Goal: Information Seeking & Learning: Check status

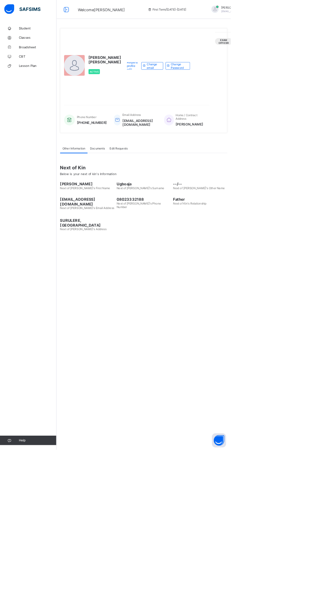
click at [59, 66] on span "Broadsheet" at bounding box center [51, 63] width 51 height 5
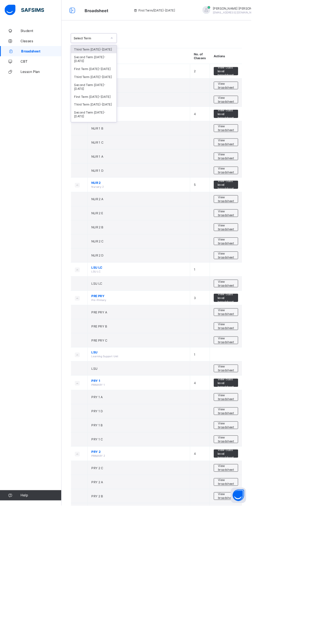
click at [122, 95] on div "Third Term [DATE]-[DATE]" at bounding box center [117, 96] width 57 height 10
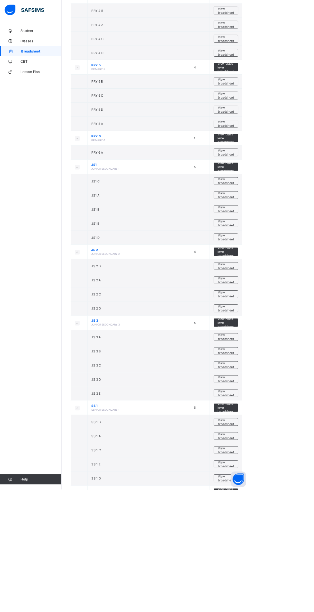
scroll to position [744, 0]
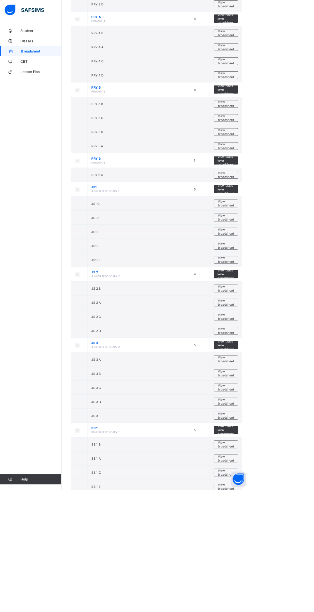
click at [292, 409] on span "View broadsheet" at bounding box center [282, 414] width 20 height 10
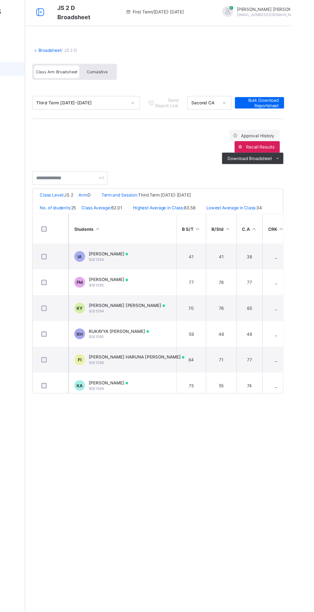
click at [183, 239] on td "IA [PERSON_NAME]/1284" at bounding box center [164, 231] width 96 height 23
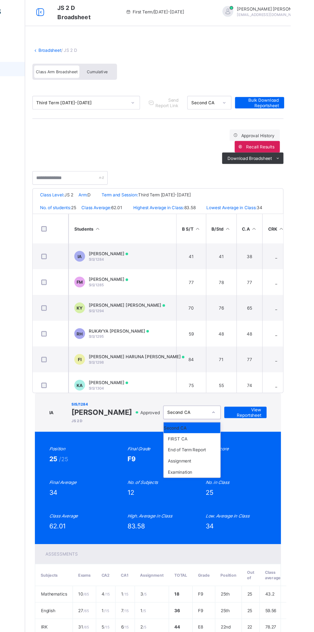
click at [239, 399] on div "End of Term Report" at bounding box center [225, 404] width 51 height 10
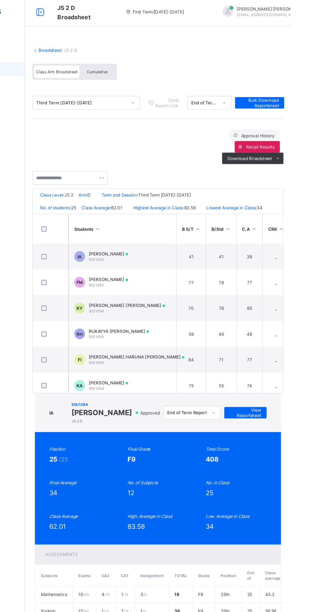
click at [281, 366] on span "View Reportsheet" at bounding box center [273, 371] width 28 height 10
click at [245, 354] on div "IA SIS/1284 [PERSON_NAME] [PERSON_NAME] 2 D Approved End of Term Report View Re…" at bounding box center [195, 371] width 220 height 35
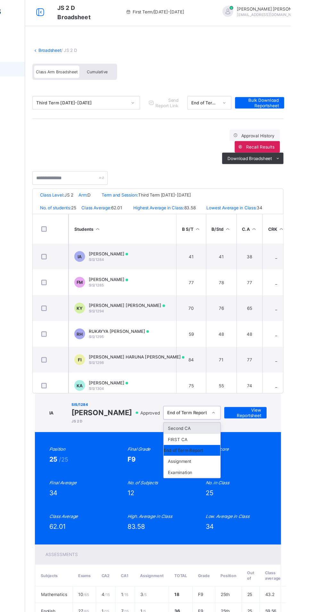
click at [244, 409] on div "Assignment" at bounding box center [225, 414] width 51 height 10
click at [241, 410] on div "Assignment" at bounding box center [225, 415] width 51 height 10
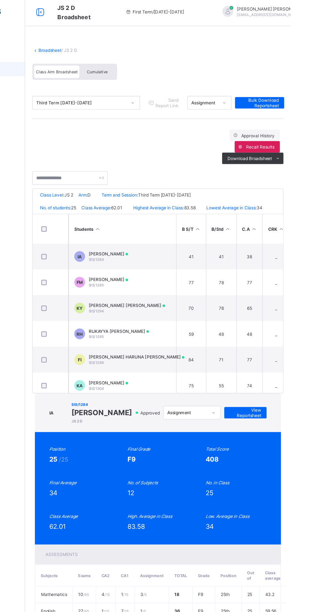
click at [239, 401] on div "Position 25 /25 Final Grade F9 Total Score 408 Final Average 34 No. of Subjects…" at bounding box center [195, 438] width 194 height 75
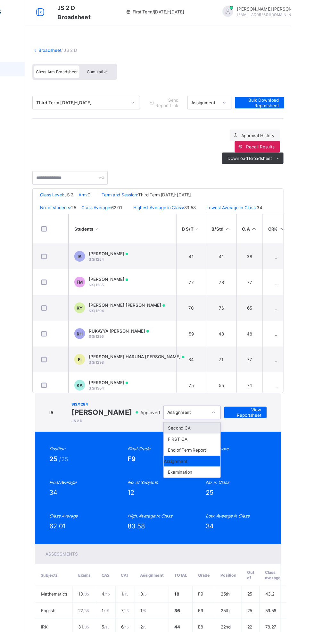
click at [238, 419] on div "Examination" at bounding box center [225, 424] width 51 height 10
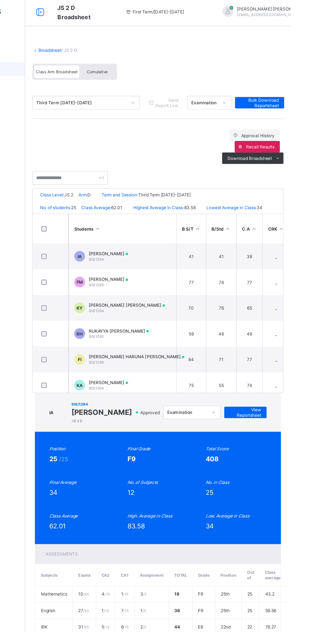
click at [280, 354] on div "IA SIS/1284 [PERSON_NAME] [PERSON_NAME] 2 D Approved Examination View Reportshe…" at bounding box center [195, 371] width 220 height 35
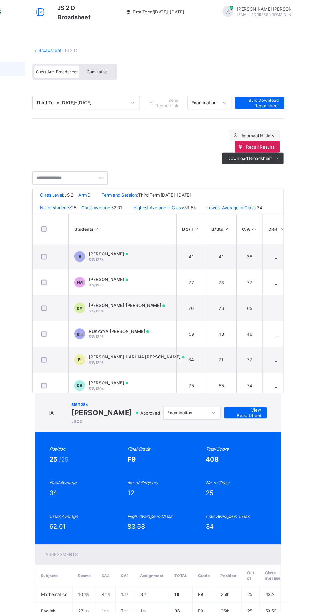
click at [280, 366] on span "View Reportsheet" at bounding box center [273, 371] width 28 height 10
click at [189, 354] on div "IA SIS/1284 [PERSON_NAME] [PERSON_NAME] 2 D Approved Examination View Reportshe…" at bounding box center [195, 573] width 224 height 438
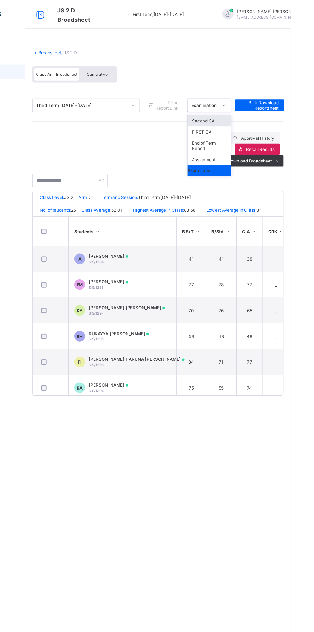
click at [250, 132] on div "End of Term Report" at bounding box center [241, 130] width 39 height 15
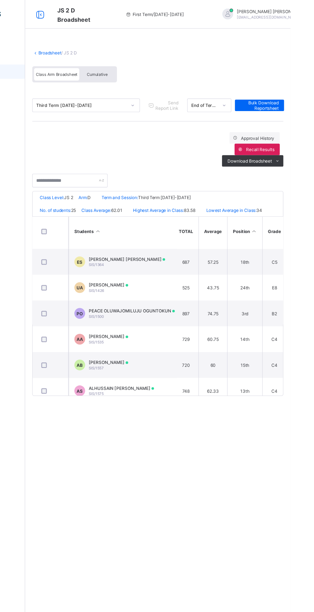
scroll to position [445, 392]
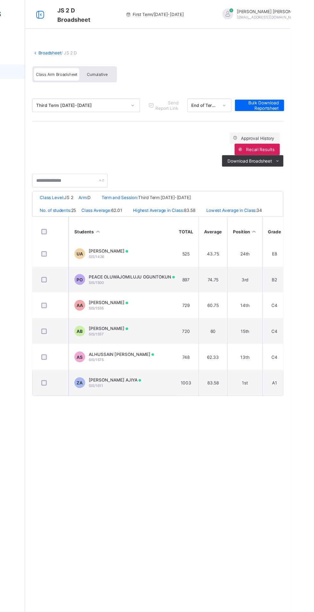
click at [291, 96] on span "Bulk Download Reportsheet" at bounding box center [286, 94] width 34 height 10
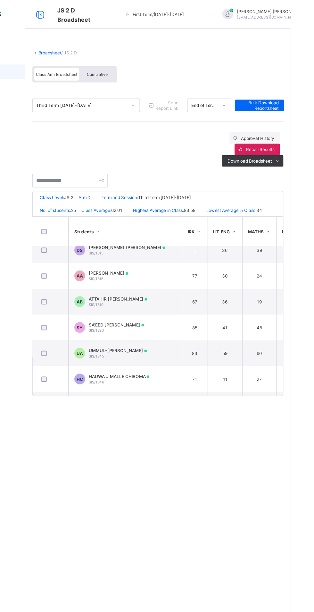
scroll to position [235, 204]
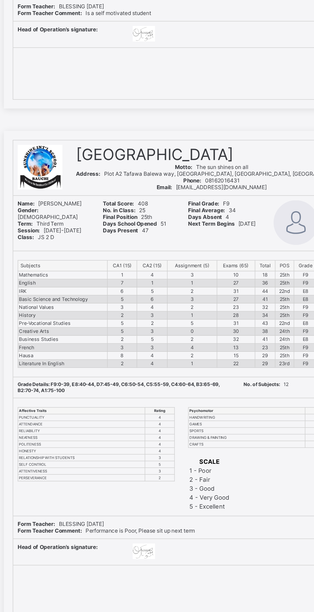
scroll to position [256, 0]
